Goal: Task Accomplishment & Management: Manage account settings

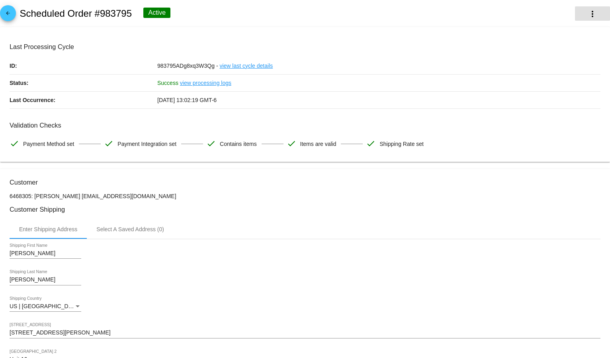
click at [583, 8] on button "more_vert" at bounding box center [592, 13] width 35 height 14
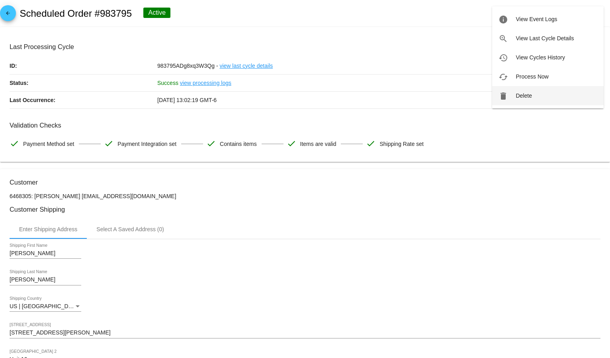
click at [531, 91] on button "delete Delete" at bounding box center [548, 95] width 112 height 19
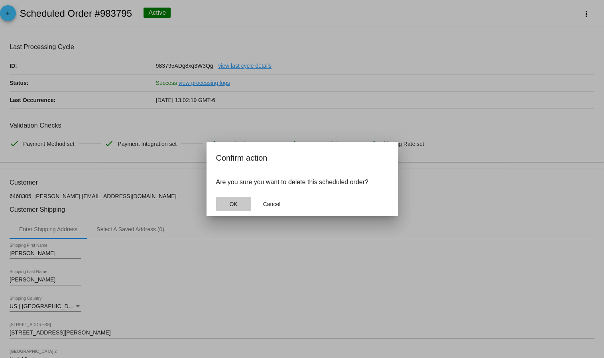
click at [236, 203] on span "OK" at bounding box center [233, 204] width 8 height 6
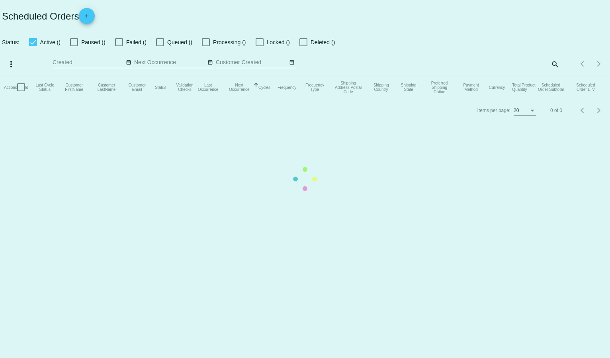
checkbox input "true"
